Goal: Transaction & Acquisition: Purchase product/service

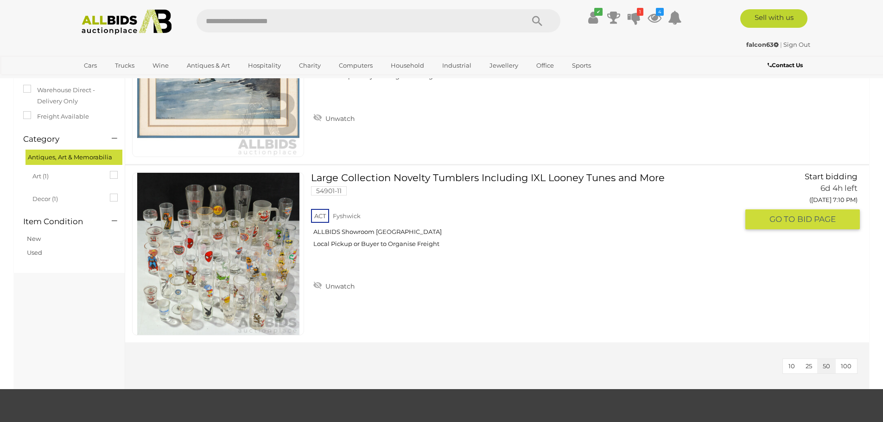
scroll to position [46, 0]
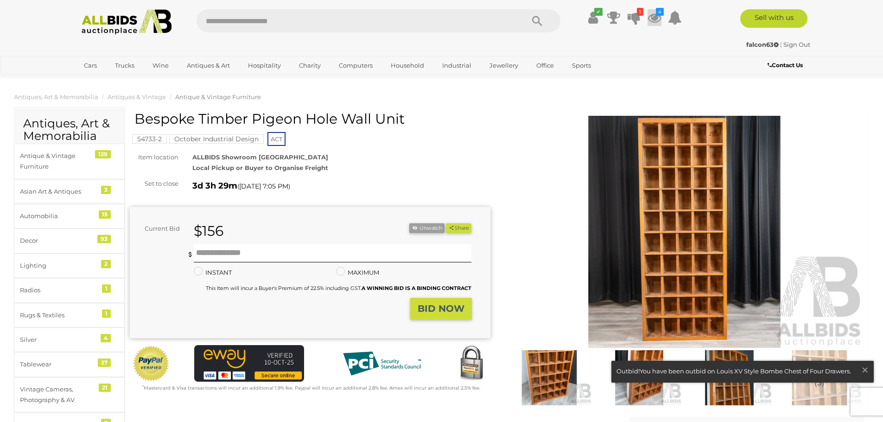
click at [653, 17] on icon at bounding box center [654, 17] width 14 height 17
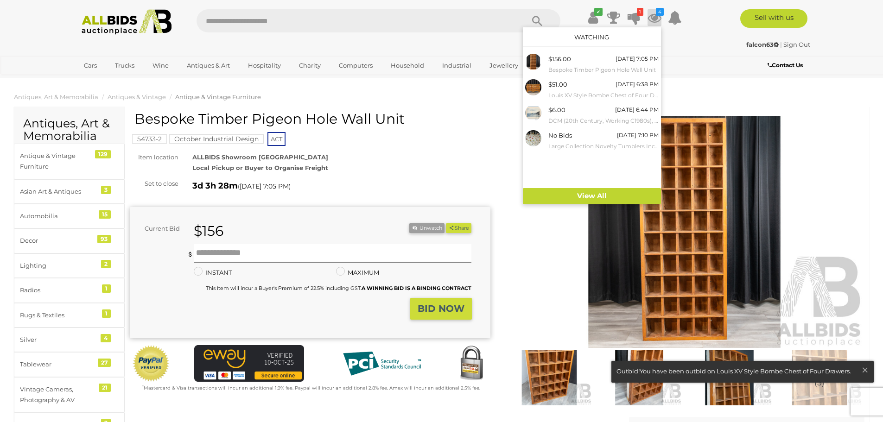
click at [653, 17] on icon at bounding box center [654, 17] width 14 height 17
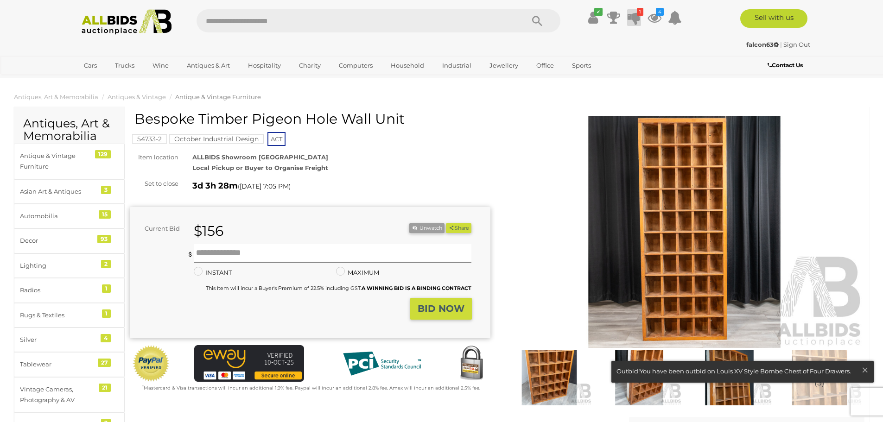
click at [635, 20] on icon at bounding box center [633, 17] width 13 height 17
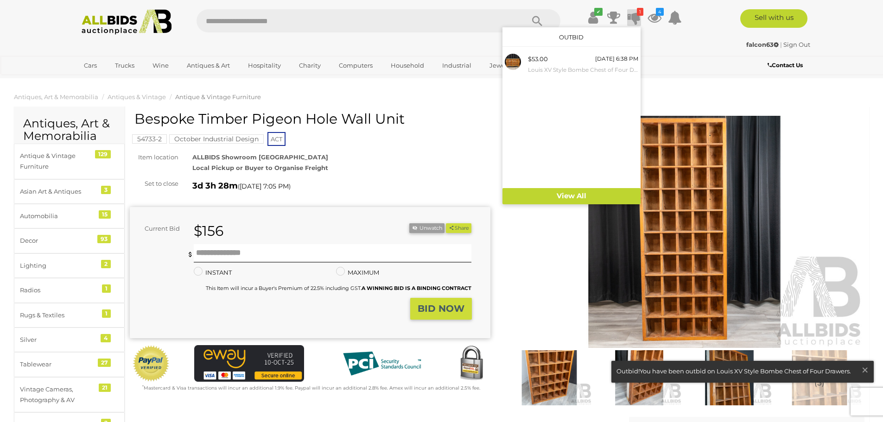
click at [660, 61] on ul "Cars Closing on Weekdays View All Cars Auctions" at bounding box center [380, 66] width 604 height 16
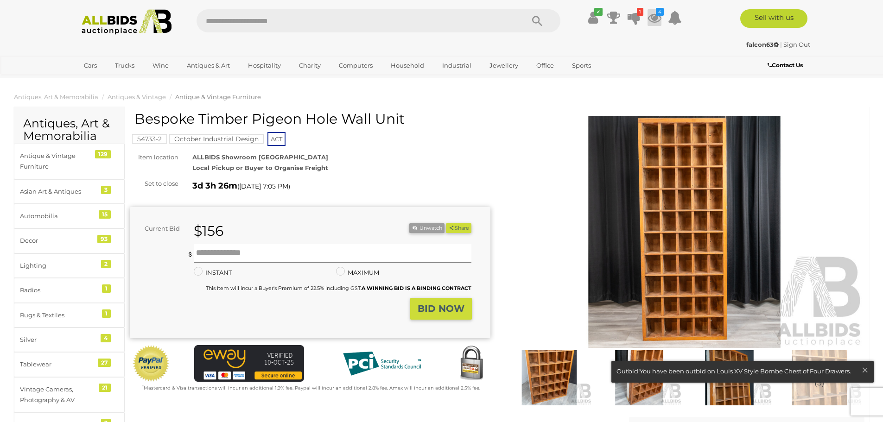
click at [655, 21] on icon at bounding box center [654, 17] width 14 height 17
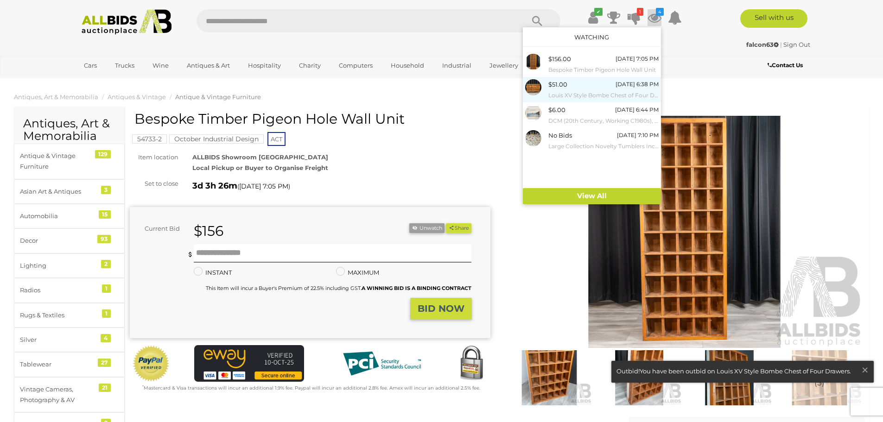
click at [582, 95] on small "Louis XV Style Bombe Chest of Four Drawers" at bounding box center [603, 95] width 110 height 10
click at [528, 86] on img at bounding box center [533, 87] width 16 height 16
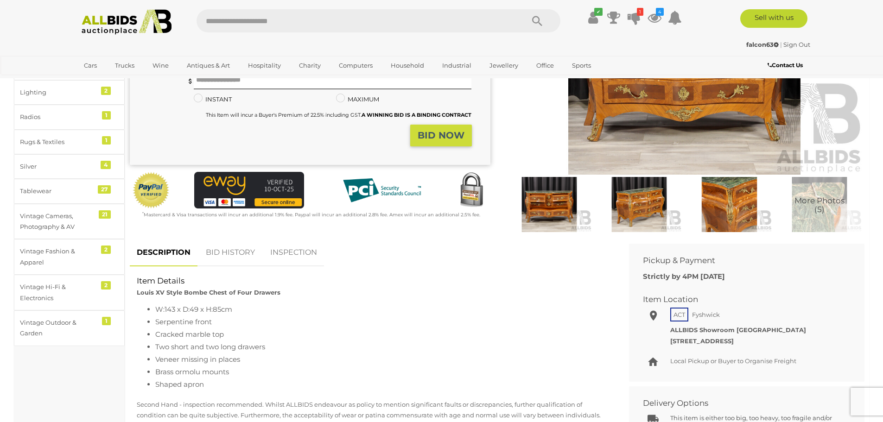
scroll to position [232, 0]
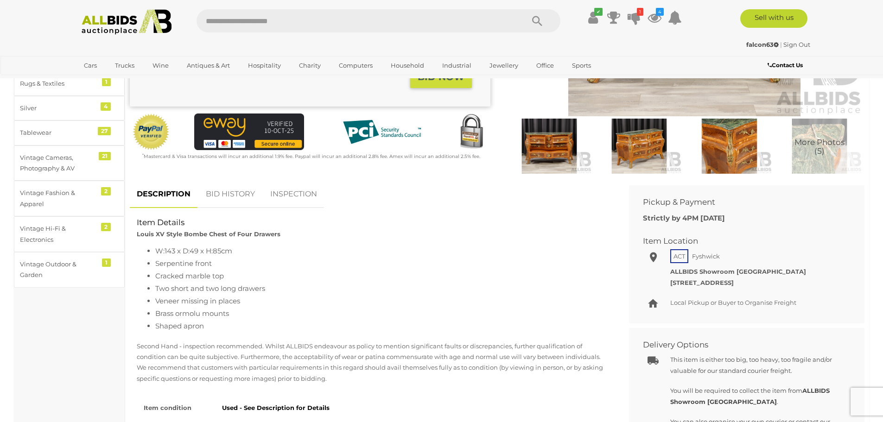
click at [215, 193] on link "BID HISTORY" at bounding box center [230, 194] width 63 height 27
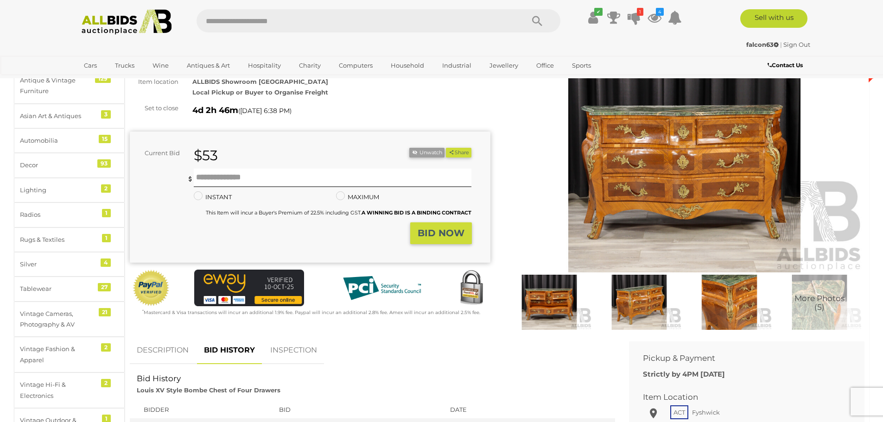
scroll to position [0, 0]
